Goal: Task Accomplishment & Management: Use online tool/utility

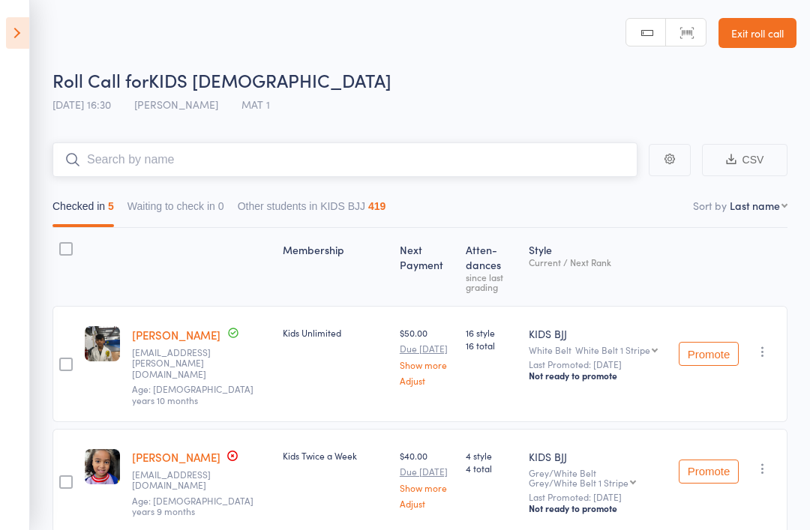
click at [522, 172] on input "search" at bounding box center [344, 159] width 585 height 34
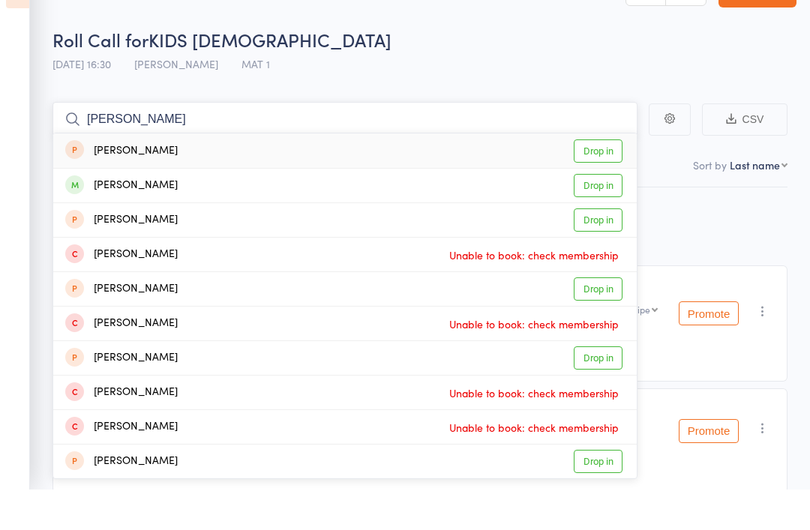
type input "[PERSON_NAME]"
click at [185, 209] on div "[PERSON_NAME] Drop in" at bounding box center [344, 226] width 583 height 34
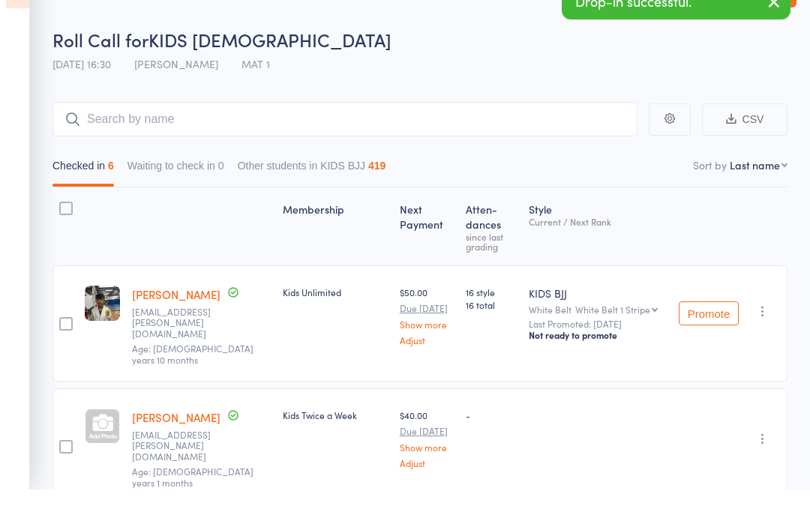
scroll to position [40, 0]
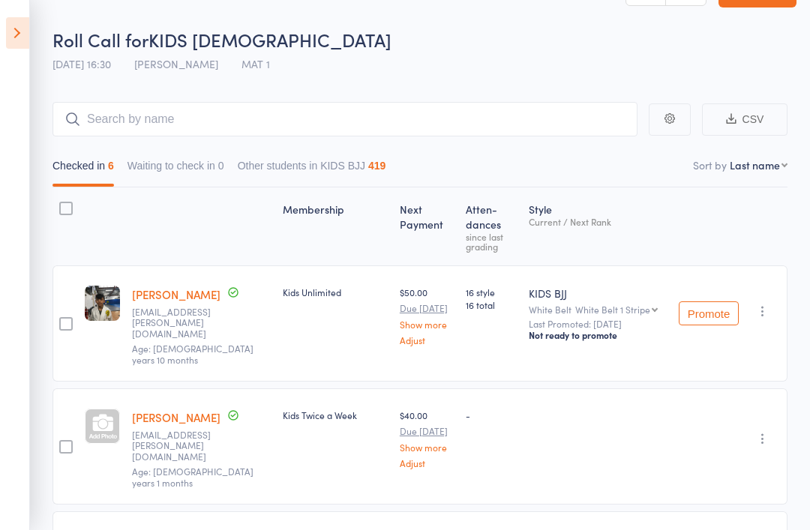
click at [59, 440] on div at bounding box center [65, 446] width 13 height 13
click at [62, 442] on input "checkbox" at bounding box center [62, 442] width 0 height 0
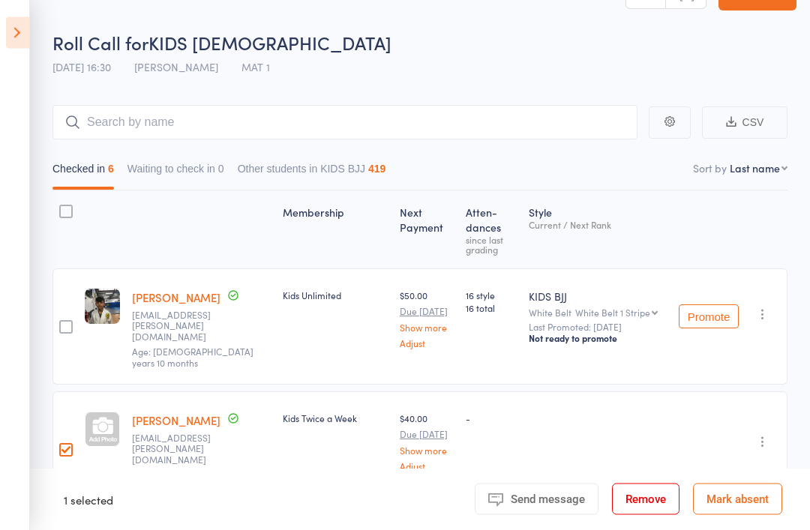
click at [23, 36] on icon at bounding box center [17, 32] width 23 height 31
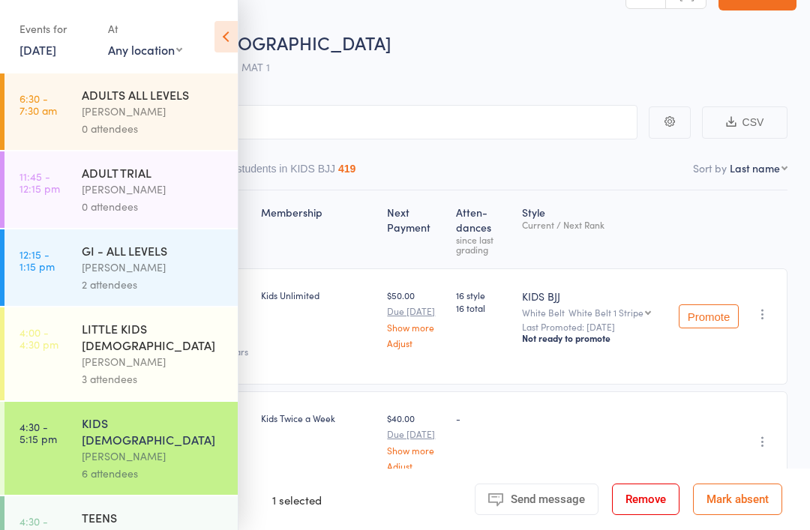
click at [145, 418] on div "KIDS [DEMOGRAPHIC_DATA]" at bounding box center [153, 431] width 143 height 33
click at [346, 116] on input "search" at bounding box center [329, 122] width 615 height 34
click at [380, 63] on div "Roll Call for KIDS [DEMOGRAPHIC_DATA] [DATE] 16:30 [PERSON_NAME] Sydney MAT 1" at bounding box center [424, 57] width 744 height 52
click at [163, 448] on div "[PERSON_NAME]" at bounding box center [153, 456] width 143 height 17
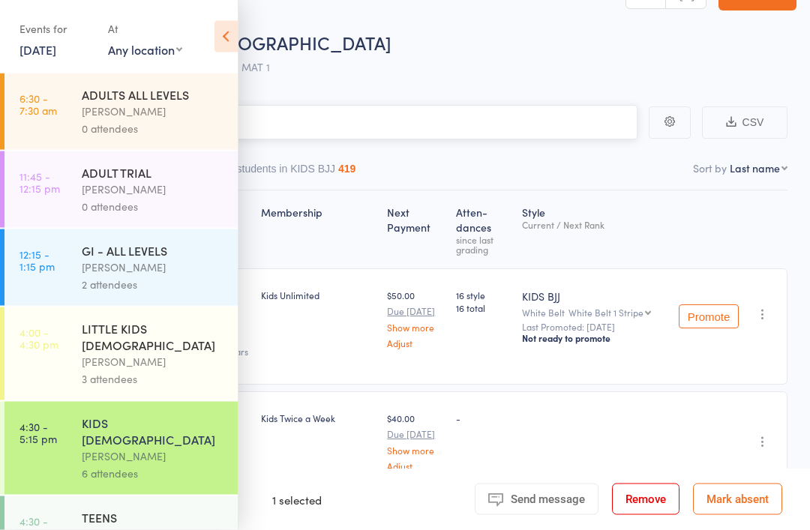
click at [368, 132] on input "search" at bounding box center [329, 123] width 615 height 34
click at [370, 106] on input "search" at bounding box center [329, 123] width 615 height 34
click at [220, 37] on icon at bounding box center [225, 36] width 23 height 31
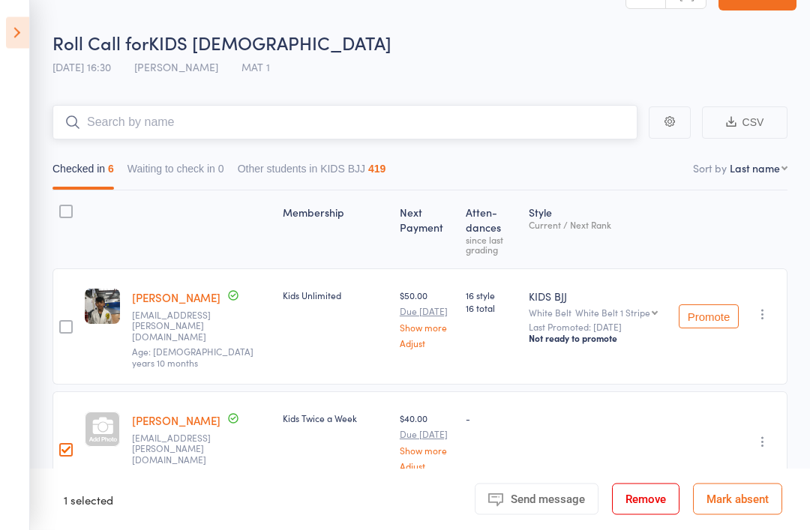
click at [179, 135] on input "search" at bounding box center [344, 123] width 585 height 34
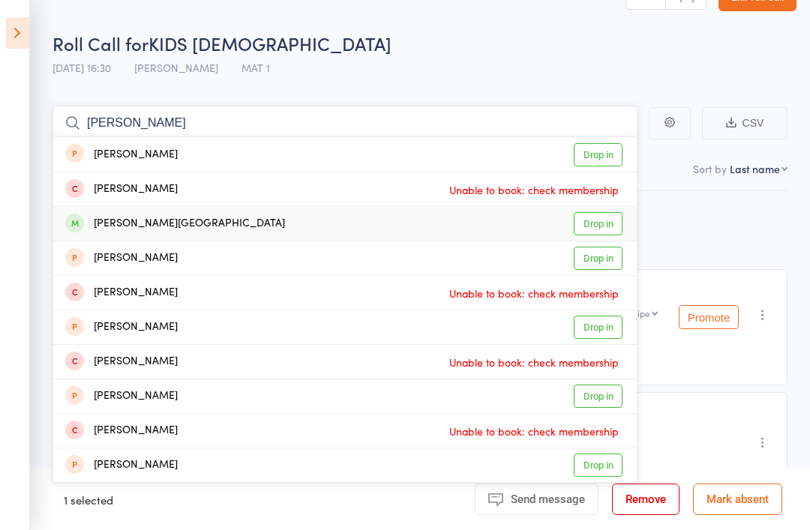
type input "[PERSON_NAME]"
click at [146, 223] on div "[PERSON_NAME][GEOGRAPHIC_DATA]" at bounding box center [175, 223] width 220 height 17
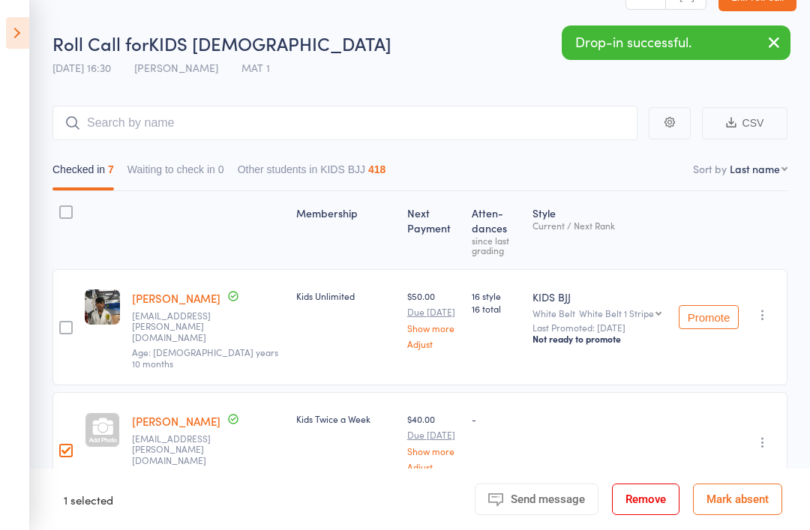
click at [11, 23] on icon at bounding box center [17, 32] width 23 height 31
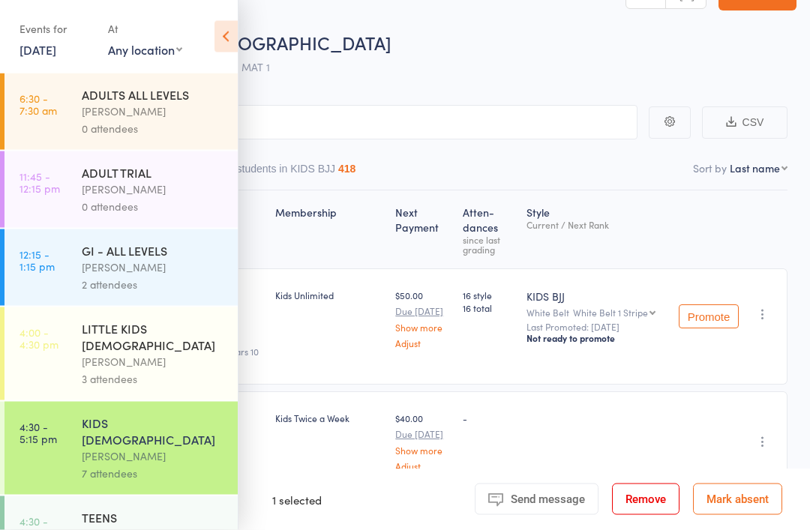
scroll to position [37, 0]
click at [523, 133] on input "search" at bounding box center [329, 122] width 615 height 34
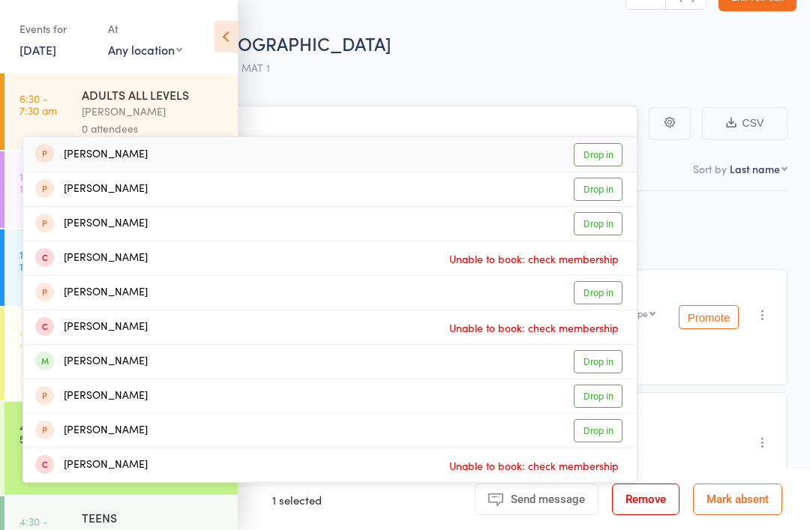
type input "Jack"
click at [220, 38] on icon at bounding box center [225, 36] width 23 height 31
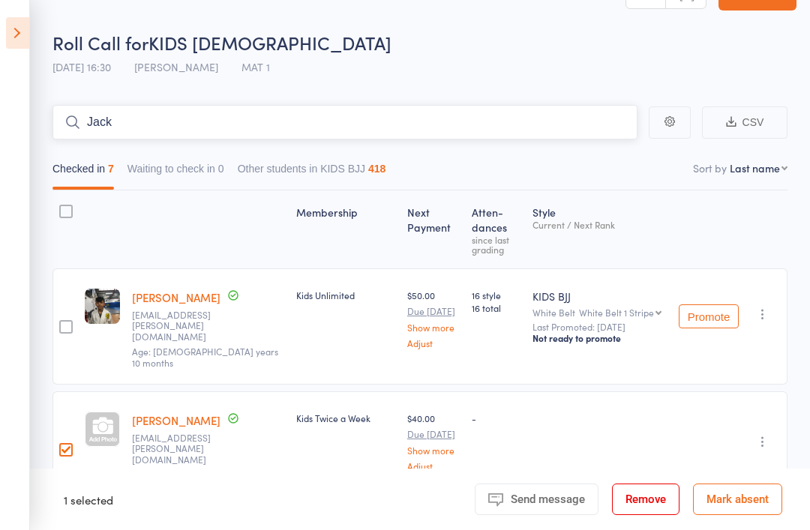
click at [304, 128] on input "Jack" at bounding box center [344, 122] width 585 height 34
click at [6, 43] on icon at bounding box center [17, 32] width 23 height 31
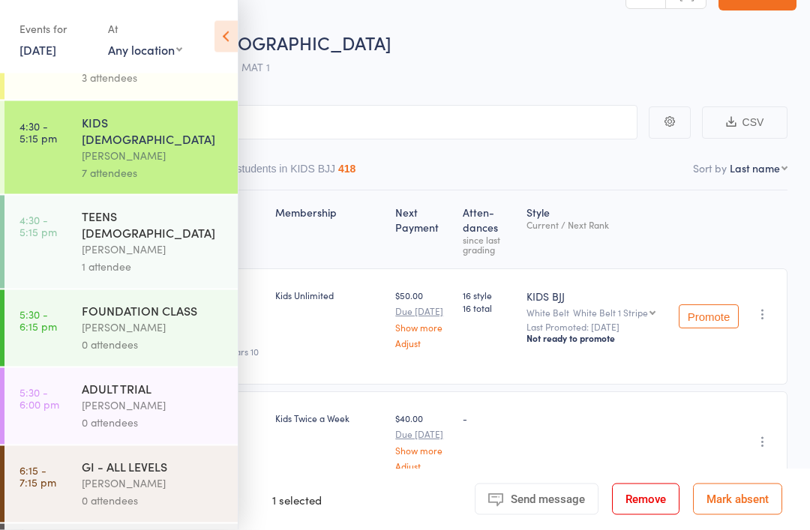
scroll to position [308, 0]
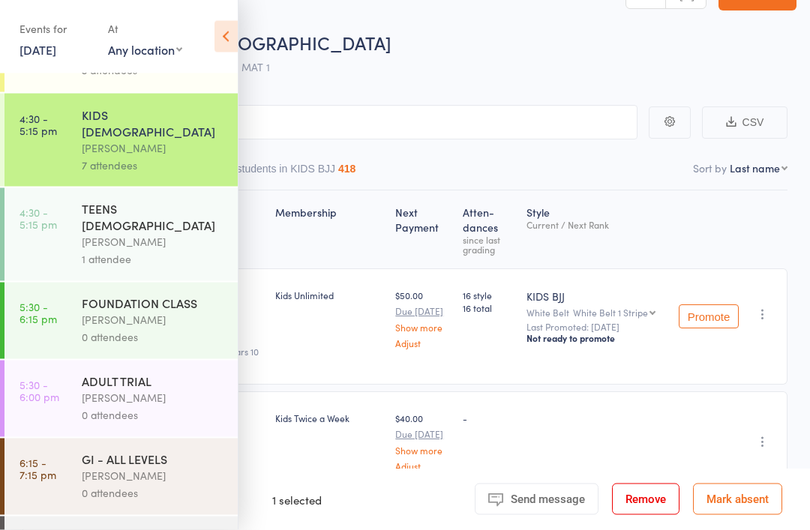
click at [166, 312] on div "[PERSON_NAME]" at bounding box center [153, 320] width 143 height 17
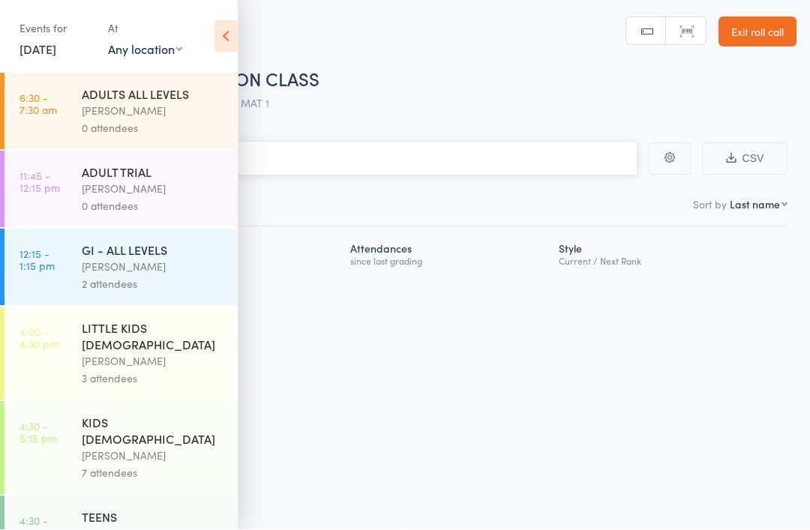
scroll to position [10, 0]
click at [379, 142] on input "search" at bounding box center [329, 159] width 615 height 34
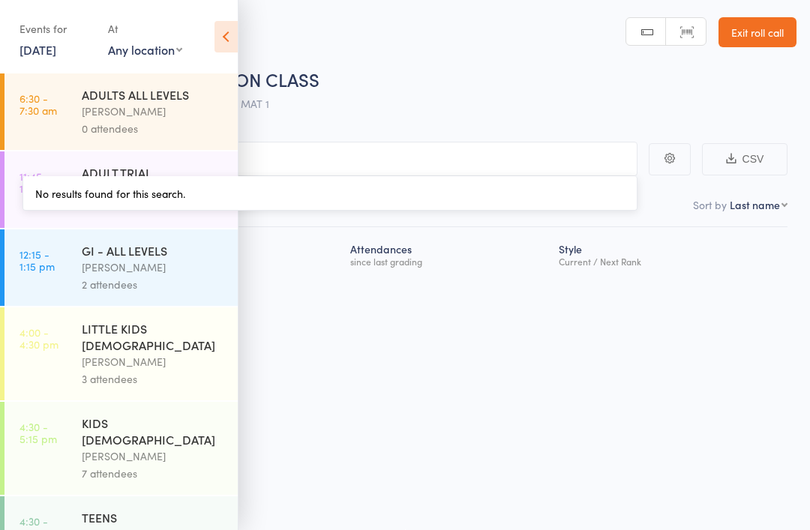
click at [221, 33] on icon at bounding box center [225, 36] width 23 height 31
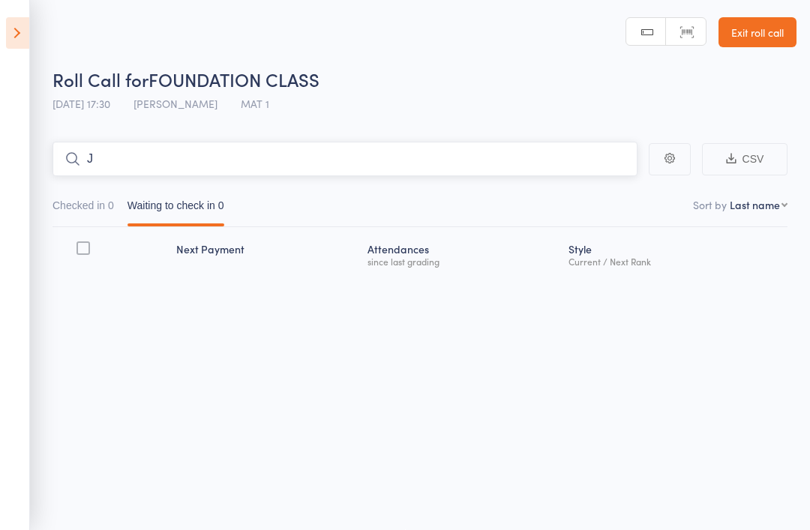
click at [232, 150] on input "J" at bounding box center [344, 159] width 585 height 34
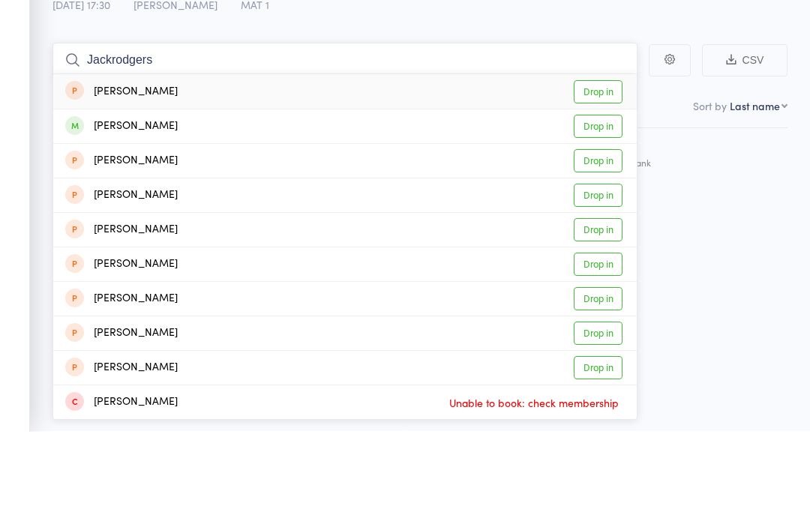
type input "Jackrodgers"
click at [478, 173] on div "[PERSON_NAME] Drop in" at bounding box center [344, 190] width 583 height 34
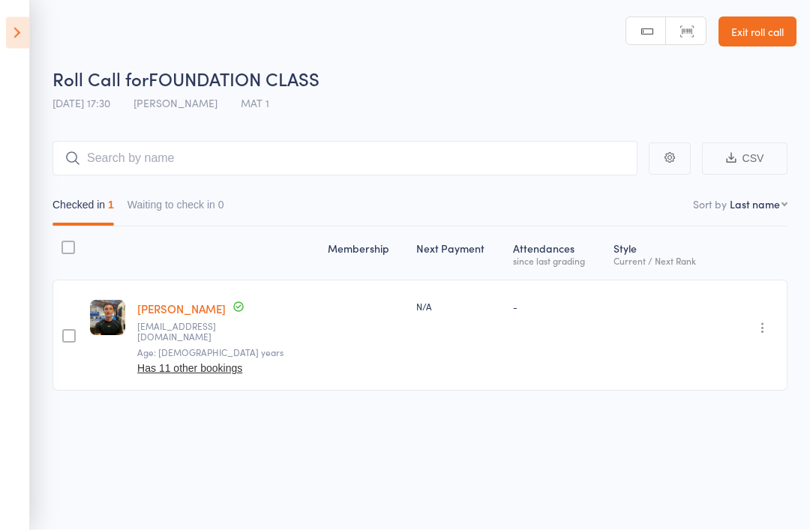
scroll to position [0, 0]
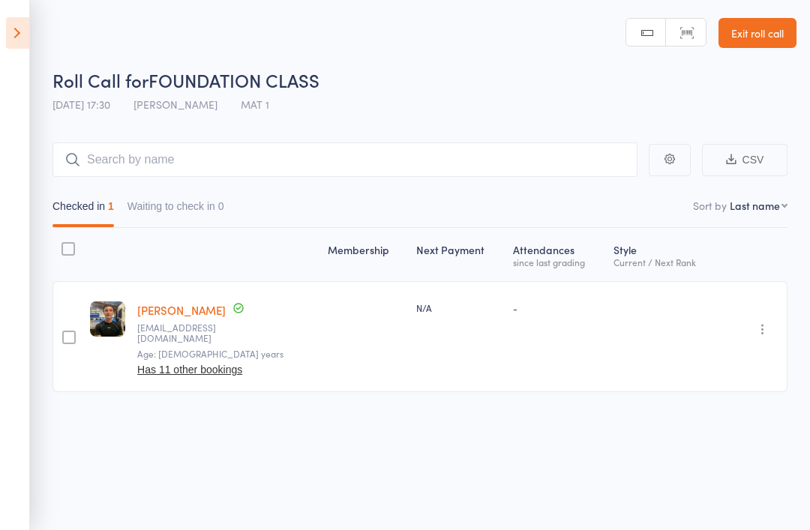
click at [12, 46] on icon at bounding box center [17, 32] width 23 height 31
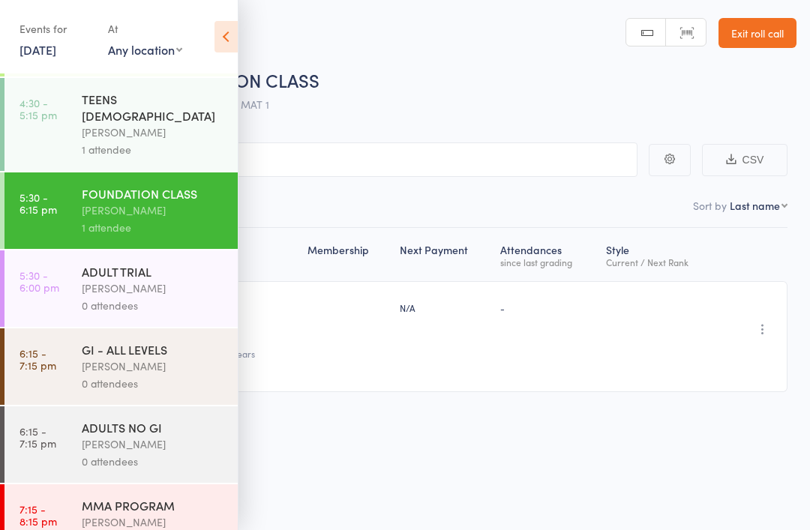
scroll to position [418, 0]
click at [169, 436] on div "[PERSON_NAME]" at bounding box center [153, 444] width 143 height 17
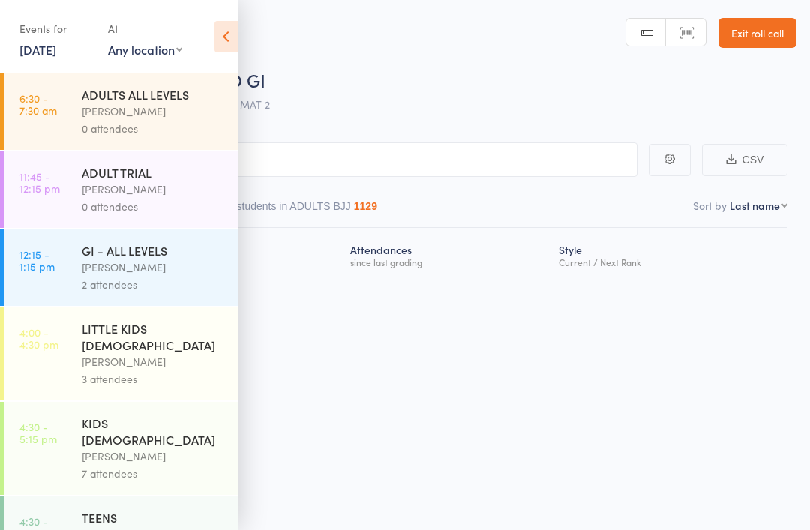
click at [289, 370] on div "Roll Call for ADULTS NO GI [DATE] 18:15 [PERSON_NAME] Sydney MAT 2 Manual searc…" at bounding box center [405, 265] width 810 height 530
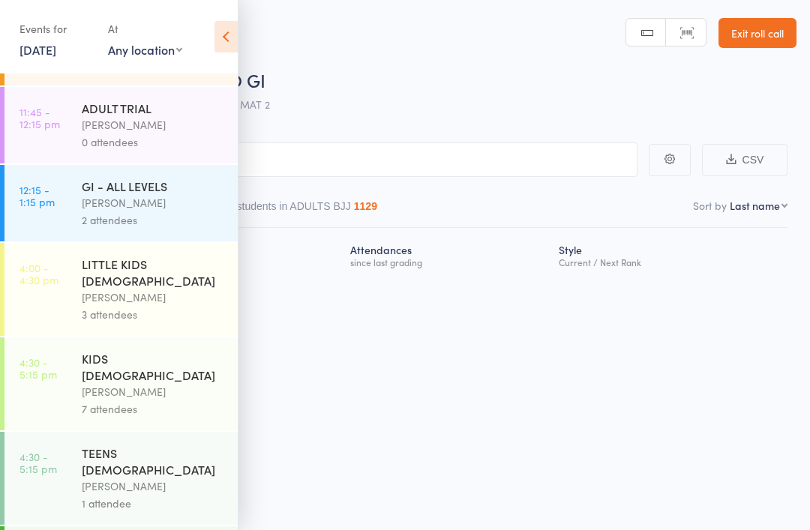
scroll to position [74, 0]
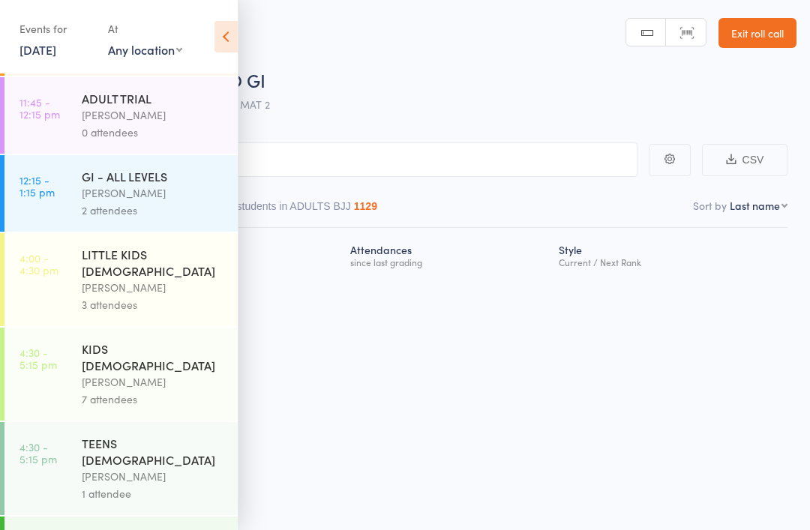
click at [170, 214] on div "2 attendees" at bounding box center [153, 210] width 143 height 17
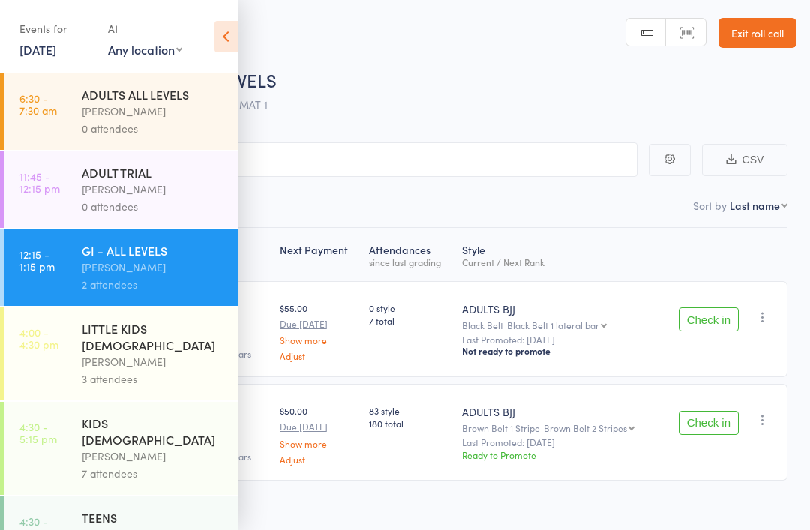
click at [148, 448] on div "[PERSON_NAME]" at bounding box center [153, 456] width 143 height 17
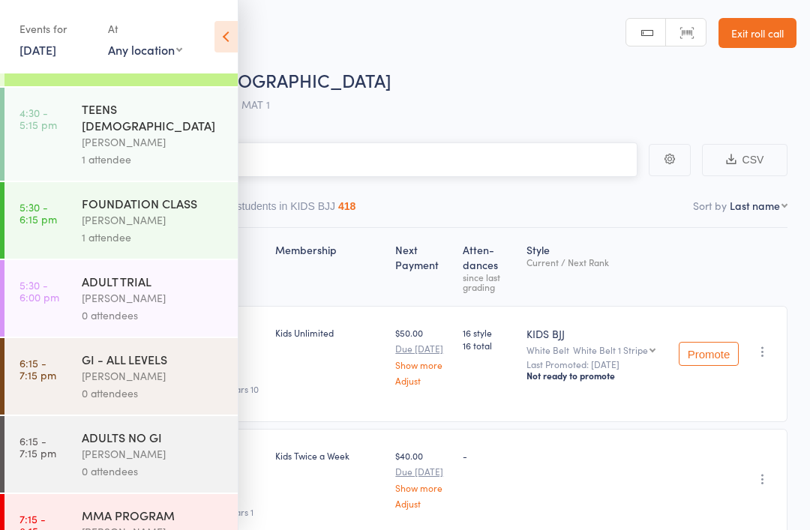
scroll to position [413, 0]
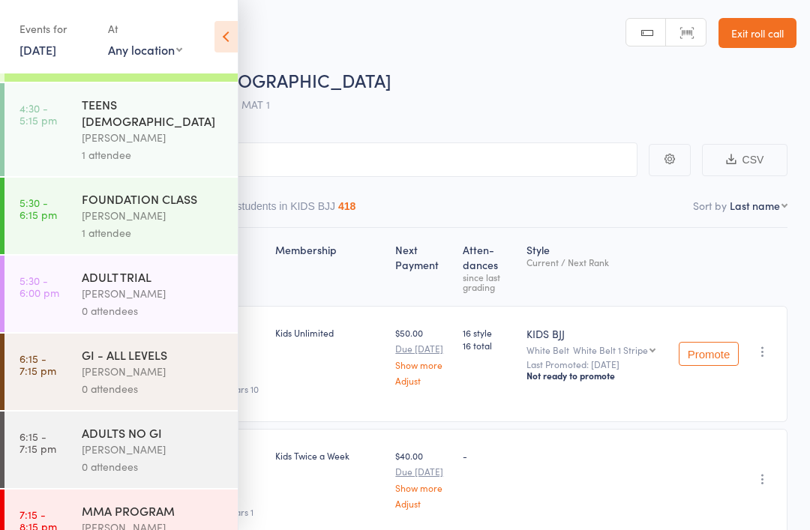
click at [166, 424] on div "ADULTS NO GI" at bounding box center [153, 432] width 143 height 16
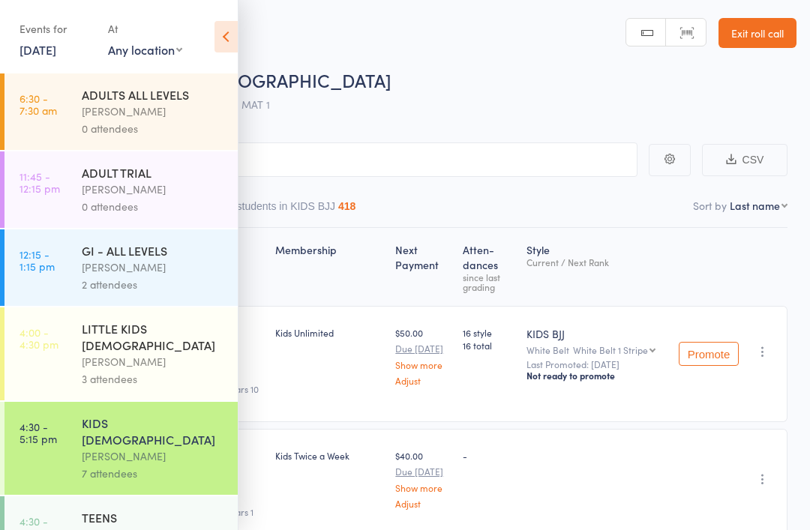
click at [311, 88] on div "Roll Call for KIDS [DEMOGRAPHIC_DATA]" at bounding box center [424, 79] width 744 height 25
click at [235, 36] on icon at bounding box center [225, 36] width 23 height 31
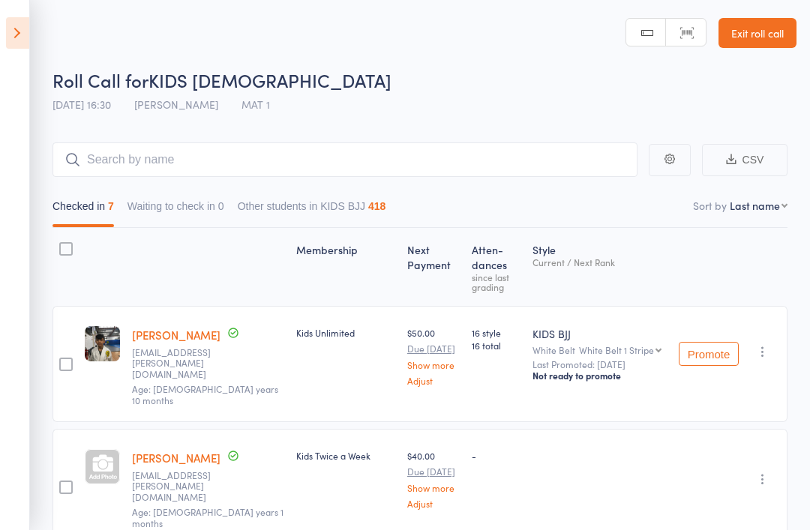
click at [1, 316] on aside "Events for [DATE] [DATE] [DATE] Sun Mon Tue Wed Thu Fri Sat 40 28 29 30 01 02 0…" at bounding box center [15, 265] width 30 height 530
click at [15, 41] on icon at bounding box center [17, 32] width 23 height 31
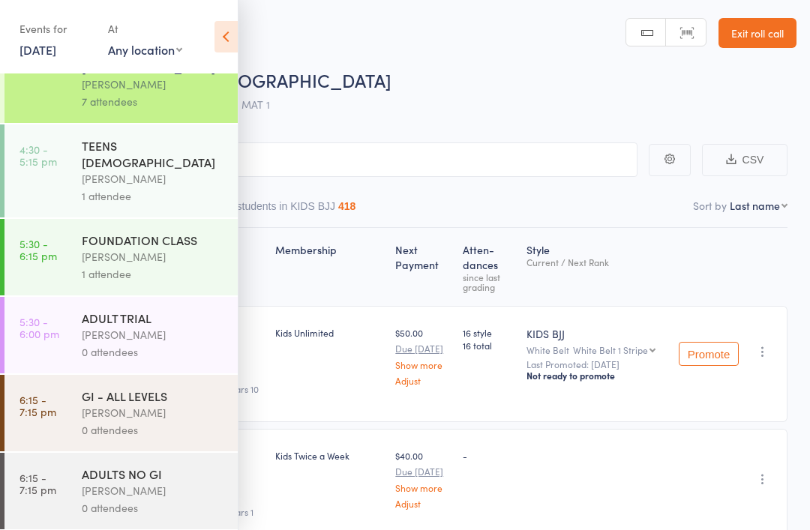
scroll to position [384, 0]
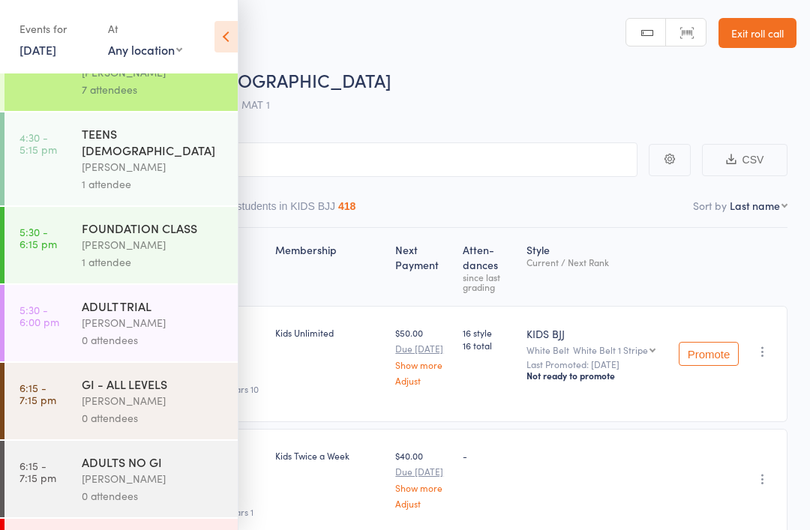
click at [151, 454] on div "ADULTS NO GI" at bounding box center [153, 462] width 143 height 16
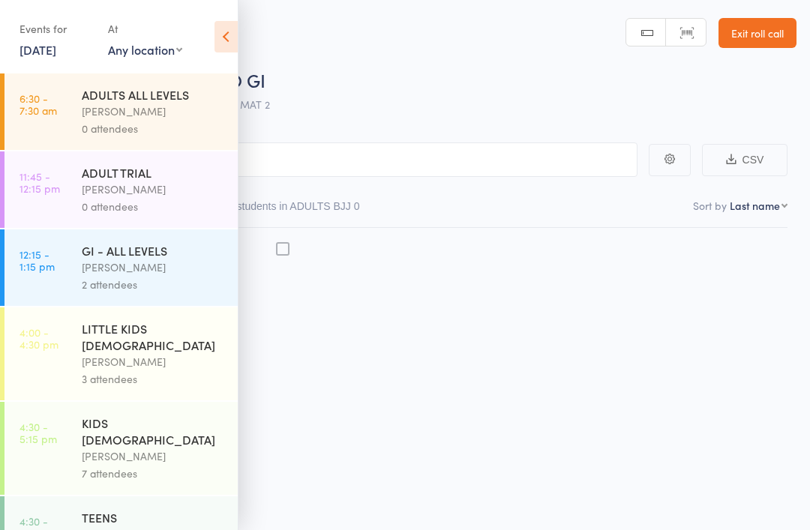
click at [171, 448] on div "[PERSON_NAME]" at bounding box center [153, 456] width 143 height 17
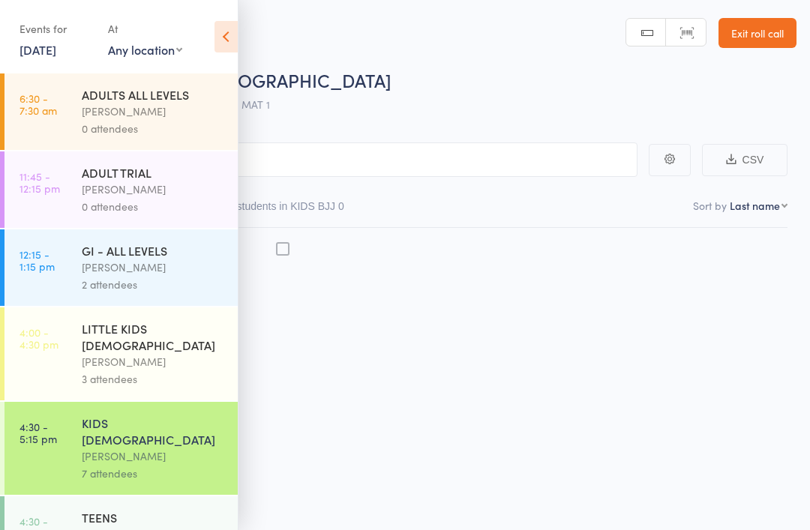
click at [376, 153] on input "search" at bounding box center [329, 159] width 615 height 34
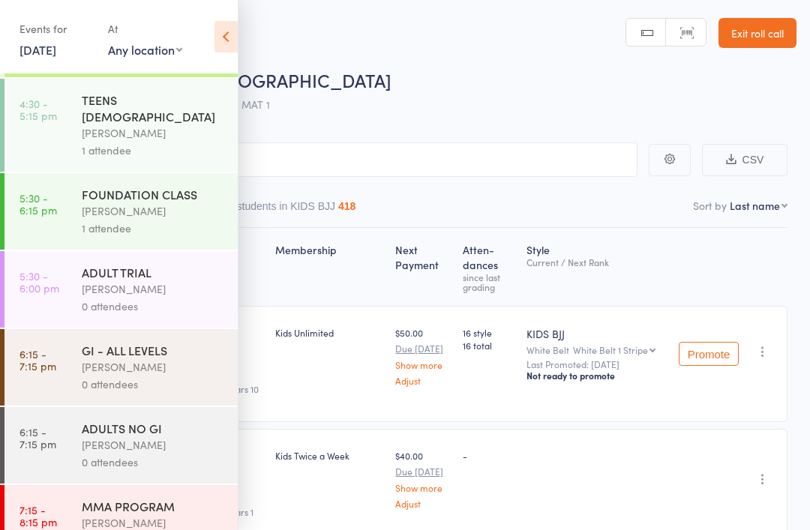
click at [153, 436] on div "[PERSON_NAME]" at bounding box center [153, 444] width 143 height 17
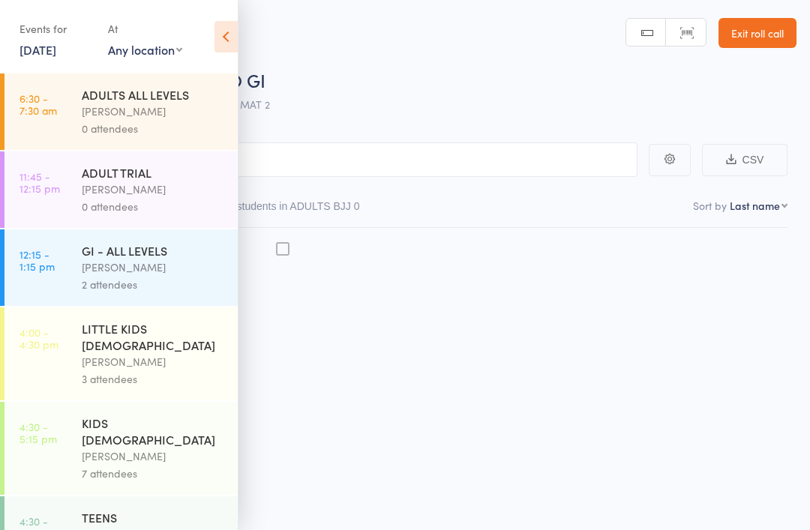
click at [73, 406] on link "4:30 - 5:15 pm KIDS [DEMOGRAPHIC_DATA] [PERSON_NAME] Sydney 7 attendees" at bounding box center [120, 448] width 233 height 93
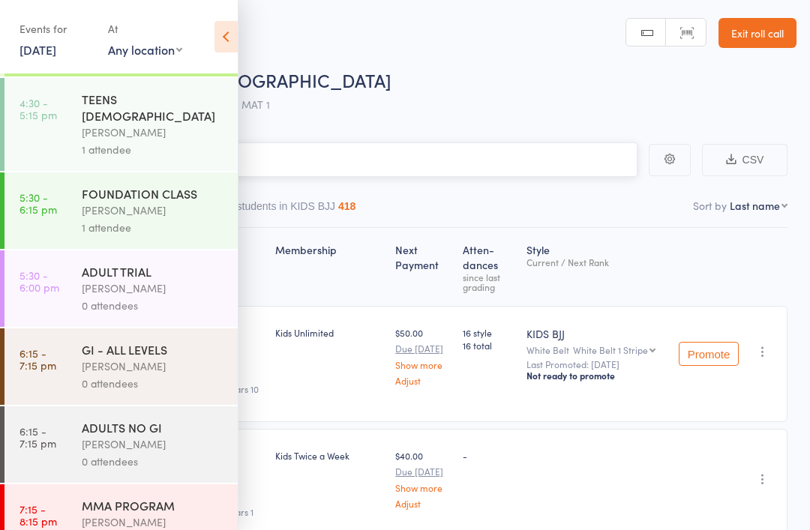
scroll to position [418, 0]
click at [169, 454] on div "0 attendees" at bounding box center [153, 462] width 143 height 17
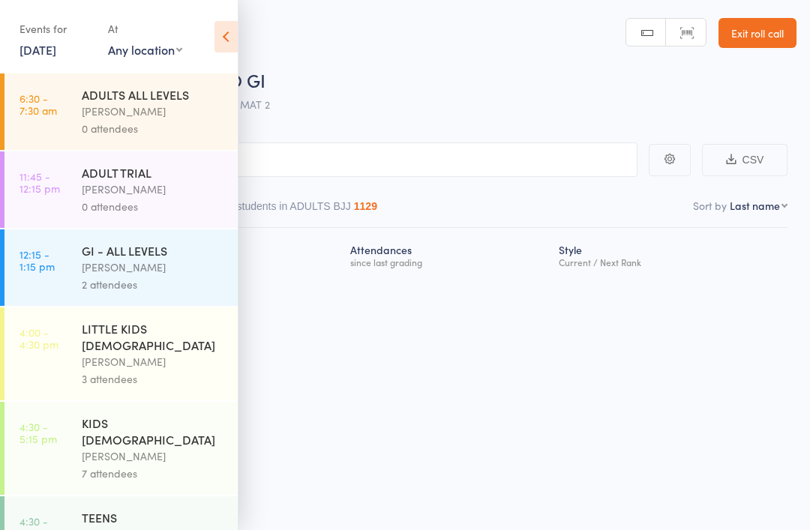
click at [444, 129] on main "CSV Checked in 0 Waiting to check in 0 Other students in ADULTS BJJ 1129 Sort b…" at bounding box center [405, 230] width 810 height 221
click at [223, 27] on icon at bounding box center [225, 36] width 23 height 31
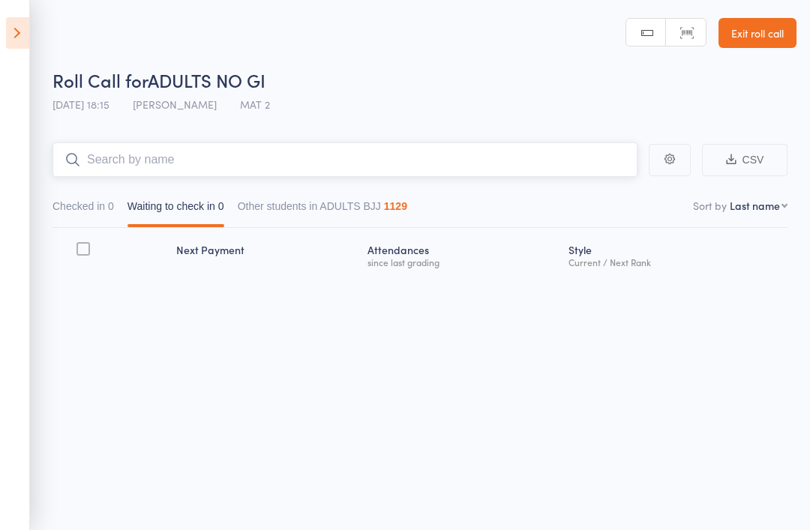
click at [267, 156] on input "search" at bounding box center [344, 159] width 585 height 34
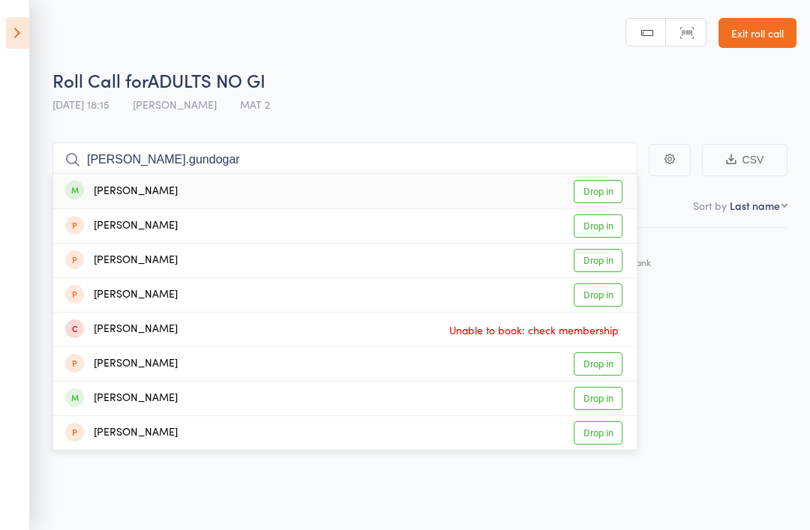
click at [431, 91] on div "Roll Call for ADULTS NO GI" at bounding box center [424, 79] width 744 height 25
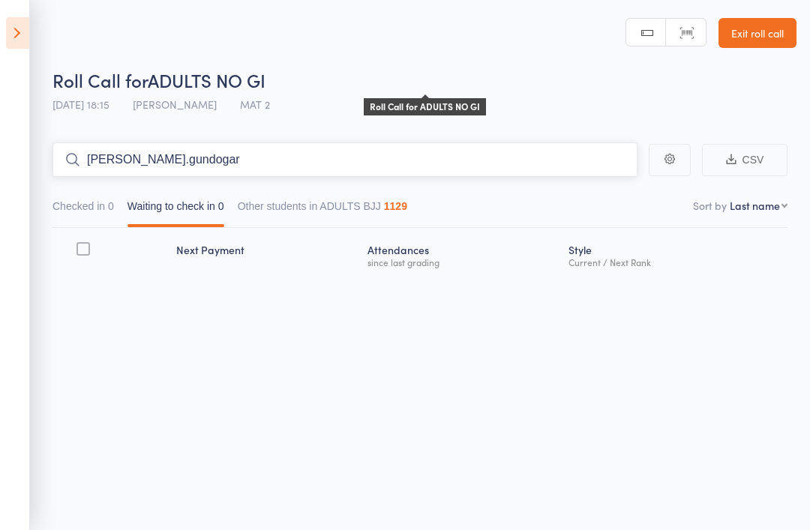
click at [391, 153] on input "[PERSON_NAME].gundogar" at bounding box center [344, 159] width 585 height 34
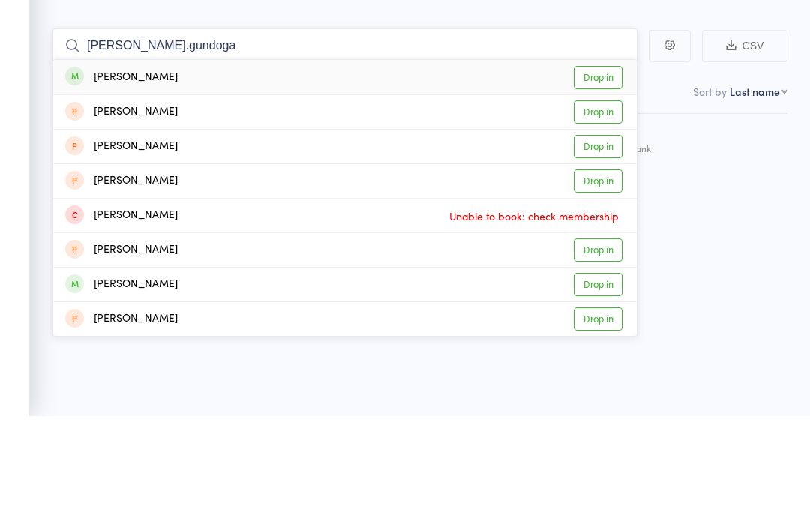
type input "[PERSON_NAME].gundoga"
click at [481, 174] on div "[PERSON_NAME] Drop in" at bounding box center [344, 191] width 583 height 34
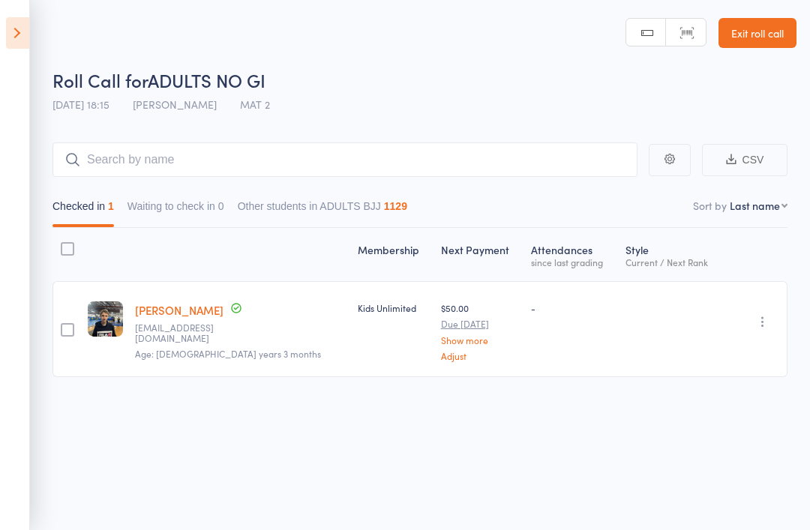
click at [0, 26] on aside "Events for [DATE] [DATE] [DATE] Sun Mon Tue Wed Thu Fri Sat 40 28 29 30 01 02 0…" at bounding box center [15, 265] width 30 height 530
click at [14, 26] on icon at bounding box center [17, 32] width 23 height 31
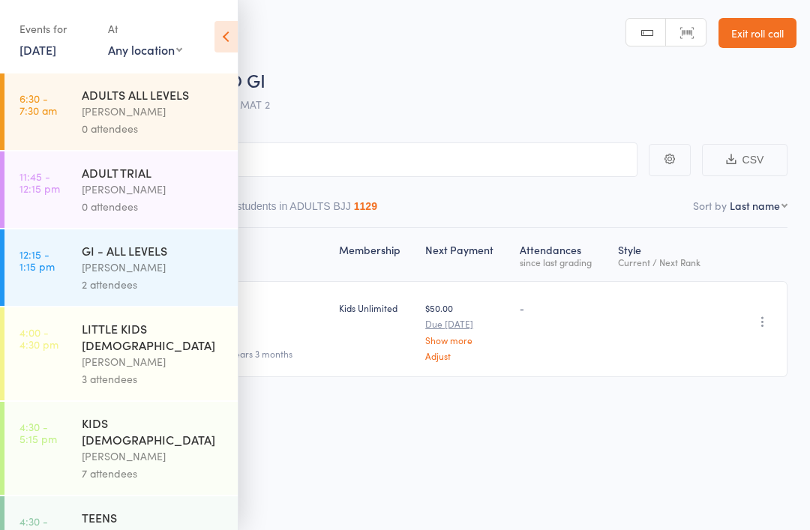
click at [157, 273] on div "[PERSON_NAME]" at bounding box center [153, 267] width 143 height 17
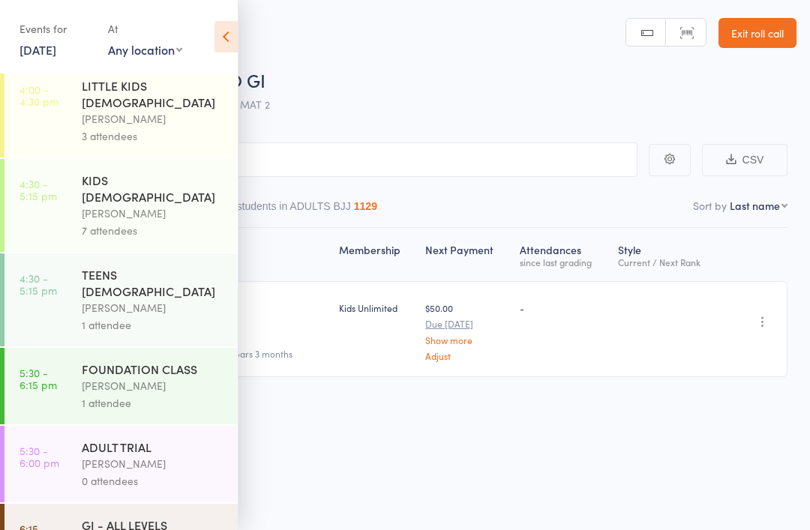
scroll to position [247, 0]
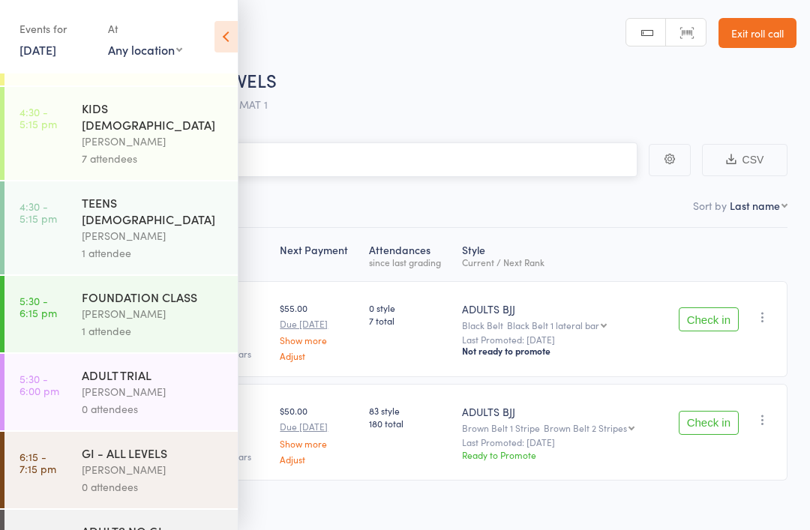
scroll to position [322, 0]
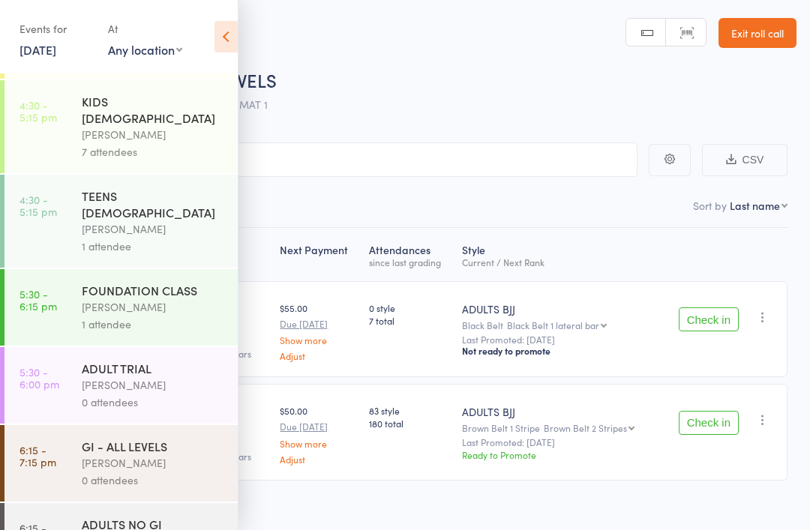
click at [163, 454] on div "[PERSON_NAME]" at bounding box center [153, 462] width 143 height 17
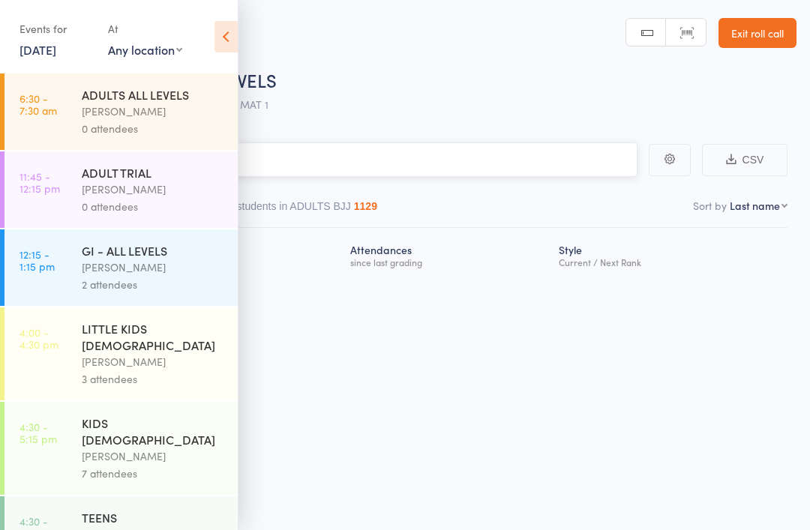
click at [451, 160] on input "search" at bounding box center [329, 159] width 615 height 34
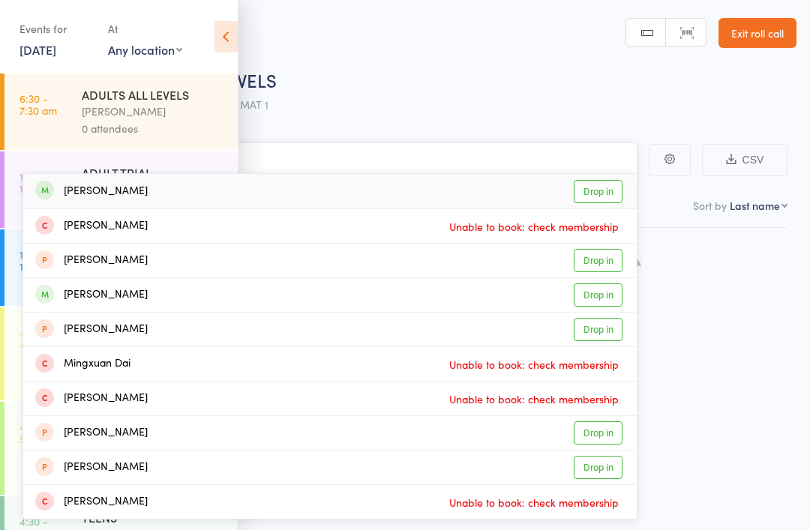
type input "Mingce"
click at [604, 186] on link "Drop in" at bounding box center [597, 191] width 49 height 23
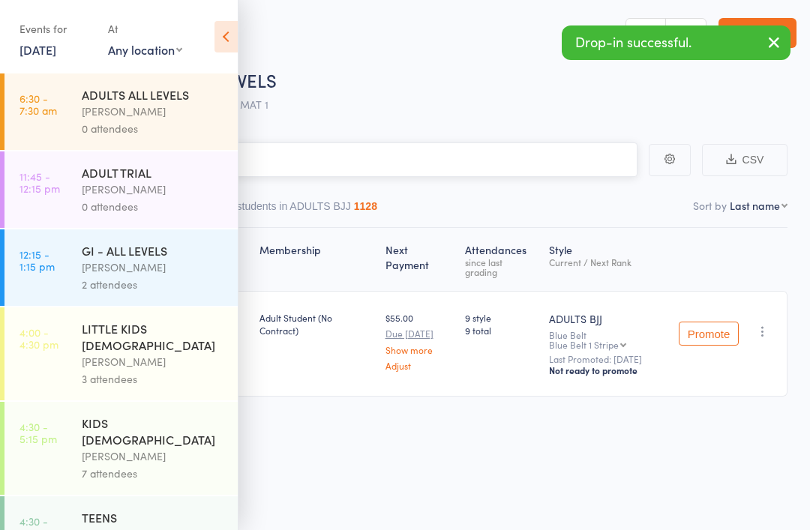
click at [514, 153] on input "search" at bounding box center [329, 159] width 615 height 34
